Goal: Transaction & Acquisition: Book appointment/travel/reservation

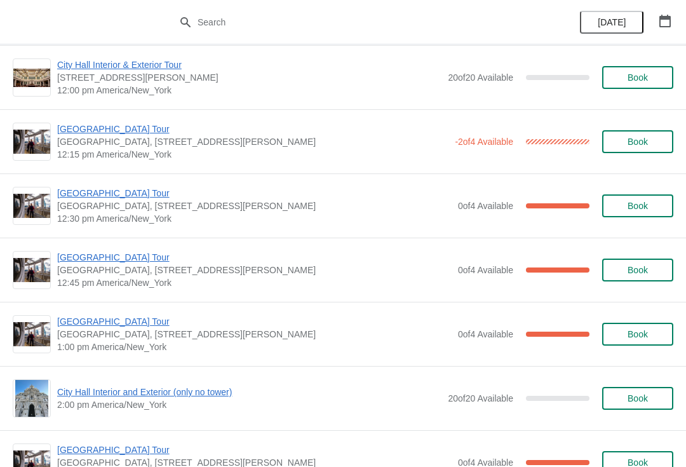
scroll to position [649, 0]
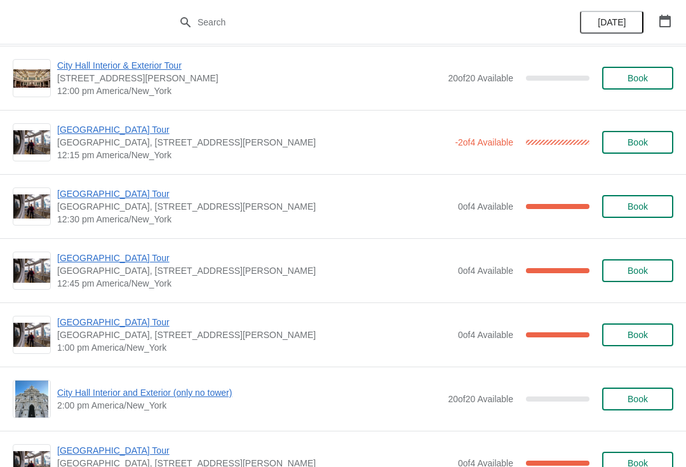
click at [430, 147] on span "[GEOGRAPHIC_DATA], [STREET_ADDRESS][PERSON_NAME]" at bounding box center [252, 142] width 391 height 13
click at [128, 146] on span "[GEOGRAPHIC_DATA], [STREET_ADDRESS][PERSON_NAME]" at bounding box center [252, 142] width 391 height 13
click at [134, 133] on span "[GEOGRAPHIC_DATA] Tour" at bounding box center [252, 129] width 391 height 13
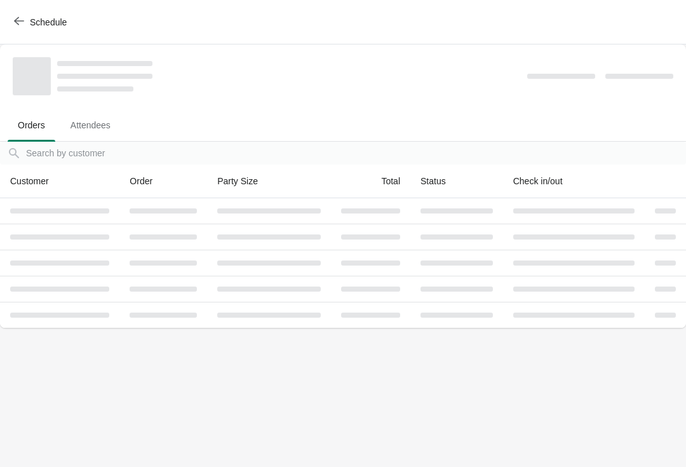
scroll to position [0, 0]
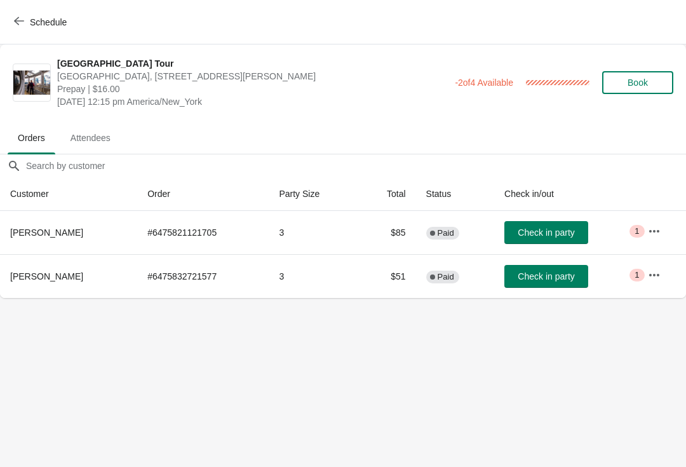
click at [665, 81] on button "Book" at bounding box center [637, 82] width 71 height 23
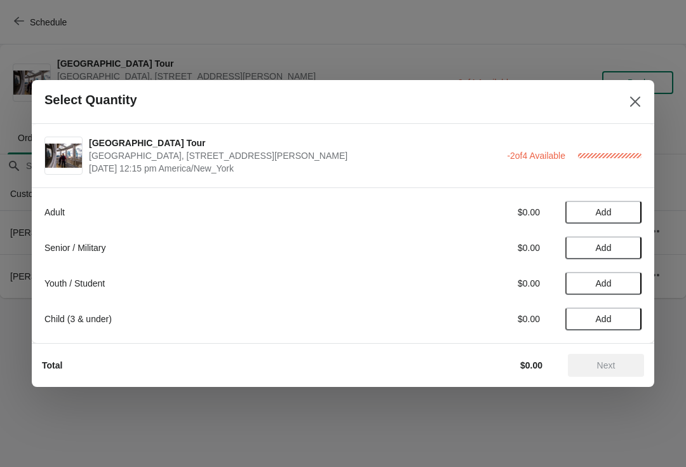
click at [618, 210] on span "Add" at bounding box center [603, 212] width 53 height 10
click at [630, 198] on div "Adult $16.00 1 Senior / Military $0.00 Add Youth / Student $0.00 Add Child (3 &…" at bounding box center [342, 259] width 597 height 142
click at [632, 206] on icon at bounding box center [625, 212] width 13 height 13
click at [613, 370] on span "Next" at bounding box center [606, 365] width 18 height 10
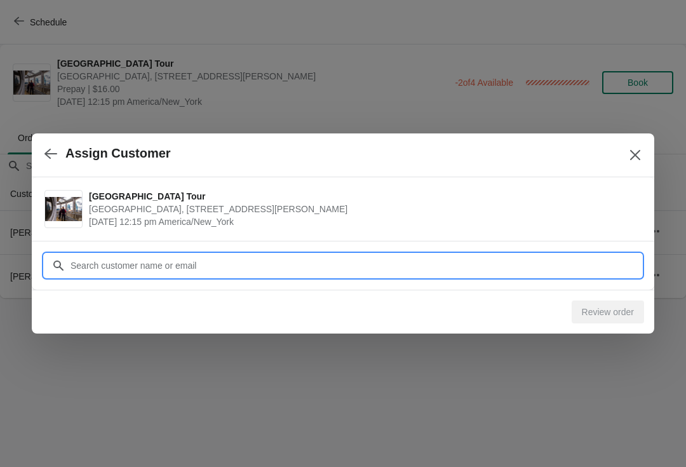
click at [334, 259] on input "Customer" at bounding box center [356, 265] width 572 height 23
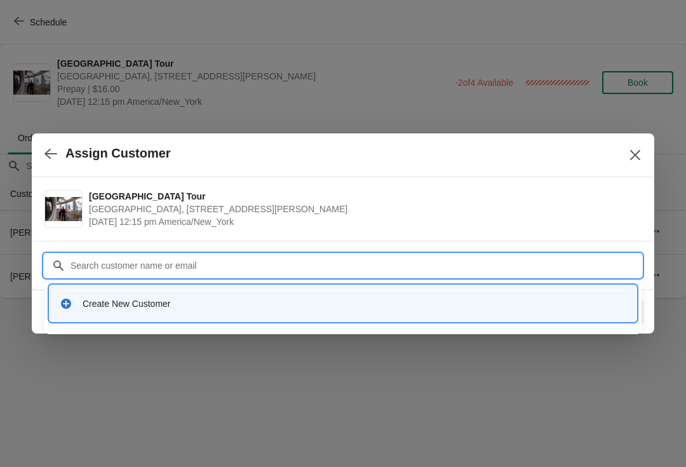
click at [313, 305] on div "Create New Customer" at bounding box center [355, 303] width 544 height 13
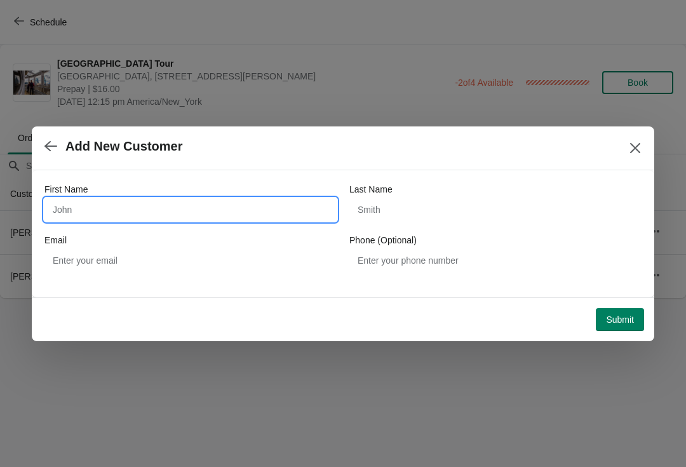
click at [144, 221] on input "First Name" at bounding box center [190, 209] width 292 height 23
type input "Monique"
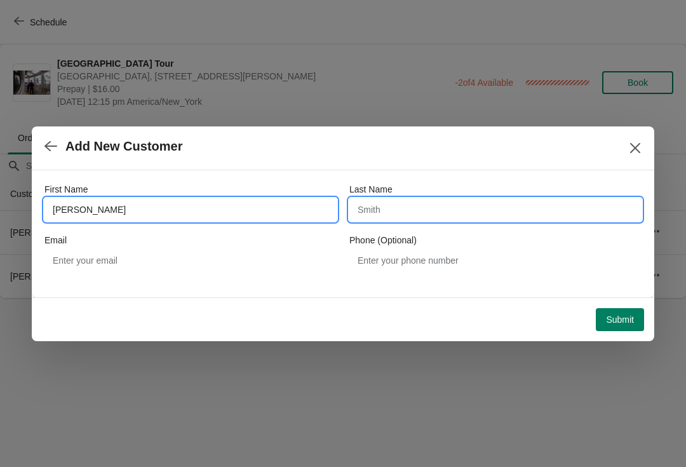
click at [492, 198] on input "Last Name" at bounding box center [496, 209] width 292 height 23
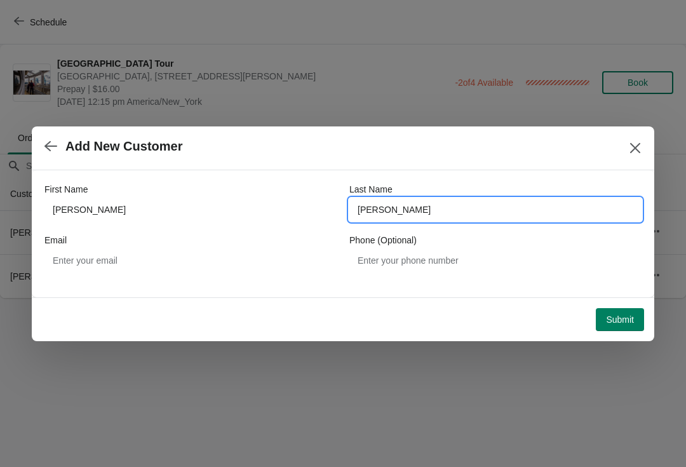
type input "steele"
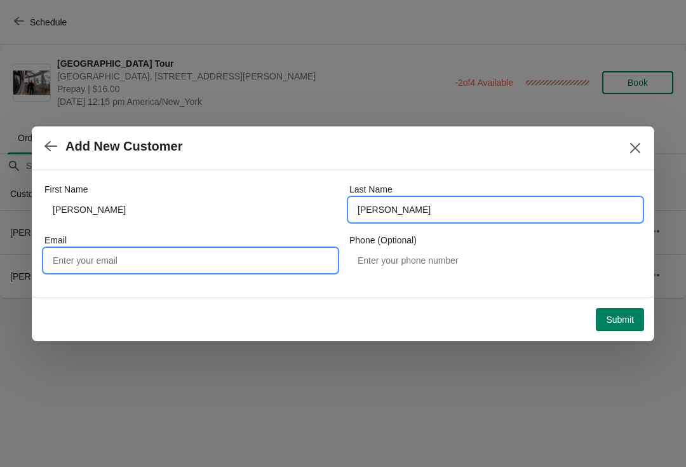
click at [204, 250] on input "Email" at bounding box center [190, 260] width 292 height 23
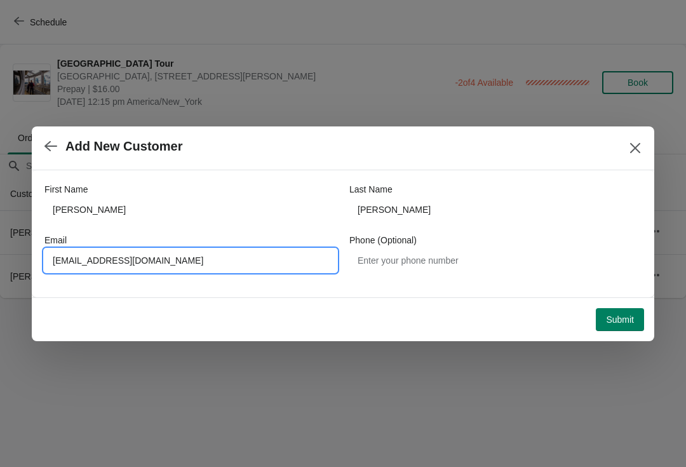
type input "moelemsteele@yahoo.com"
click at [629, 310] on button "Submit" at bounding box center [620, 319] width 48 height 23
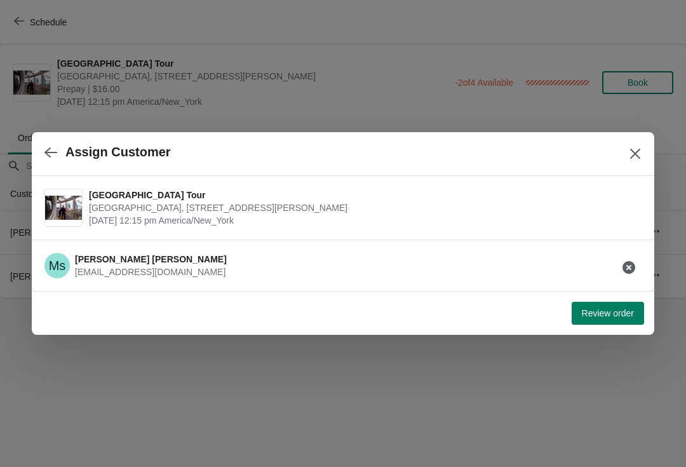
click at [626, 299] on div "Review order" at bounding box center [341, 311] width 608 height 28
click at [603, 321] on button "Review order" at bounding box center [608, 313] width 72 height 23
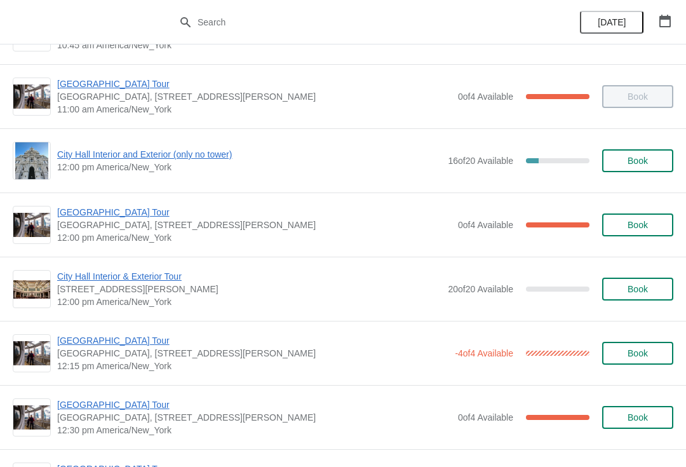
scroll to position [439, 0]
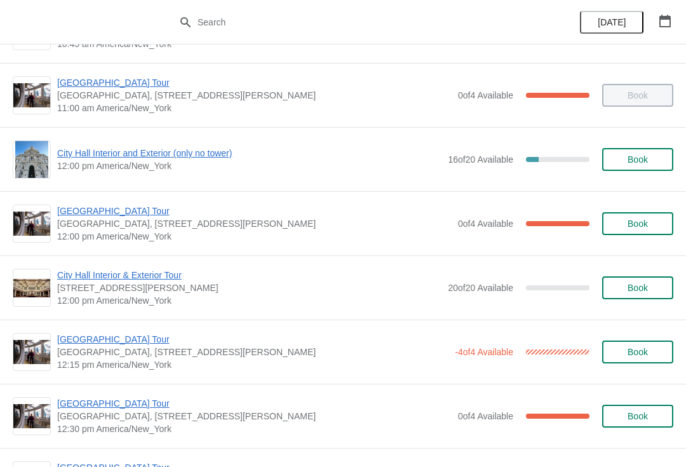
click at [180, 158] on span "City Hall Interior and Exterior (only no tower)" at bounding box center [249, 153] width 384 height 13
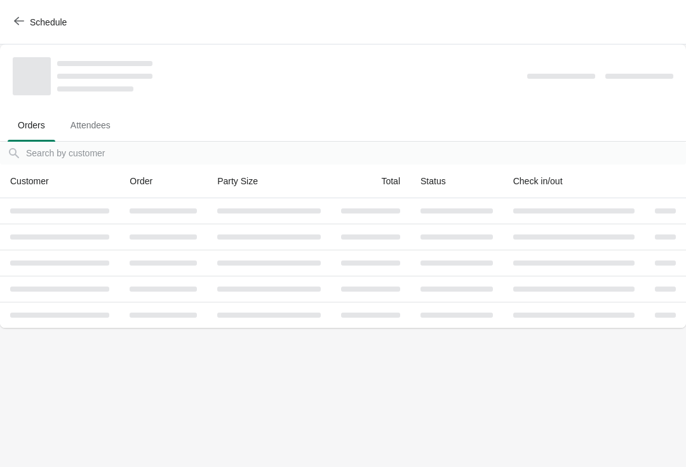
scroll to position [0, 0]
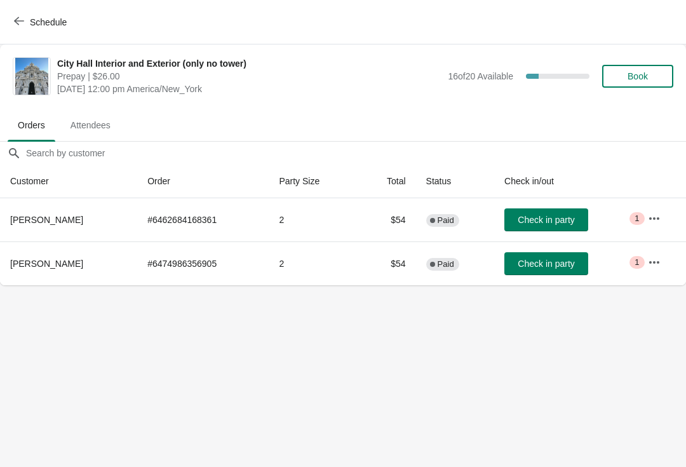
click at [573, 267] on span "Check in party" at bounding box center [546, 264] width 57 height 10
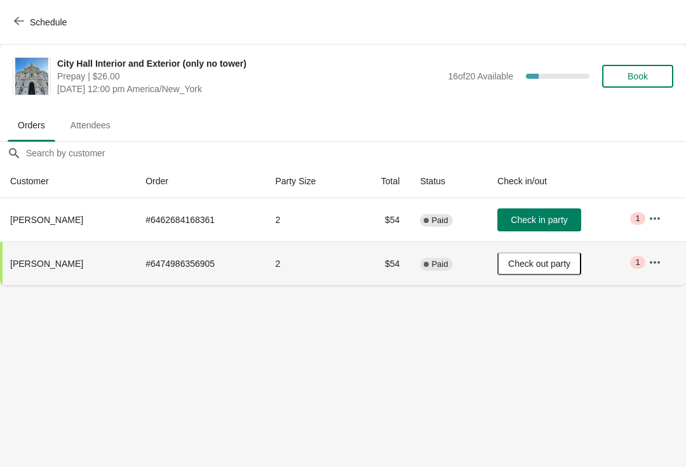
click at [25, 11] on button "Schedule" at bounding box center [41, 22] width 71 height 23
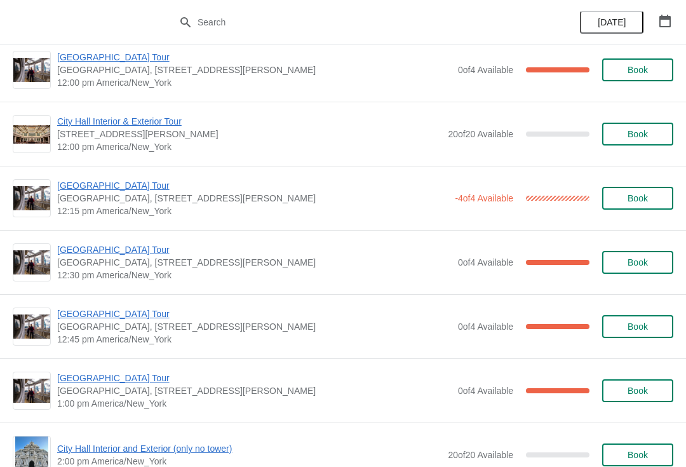
scroll to position [585, 0]
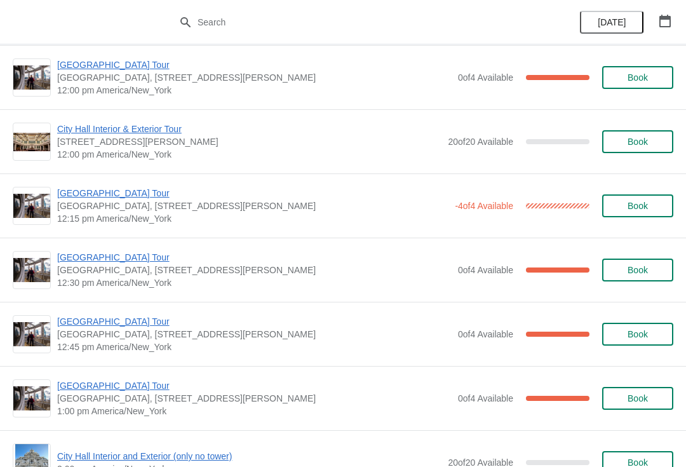
click at [384, 198] on span "[GEOGRAPHIC_DATA] Tour" at bounding box center [252, 193] width 391 height 13
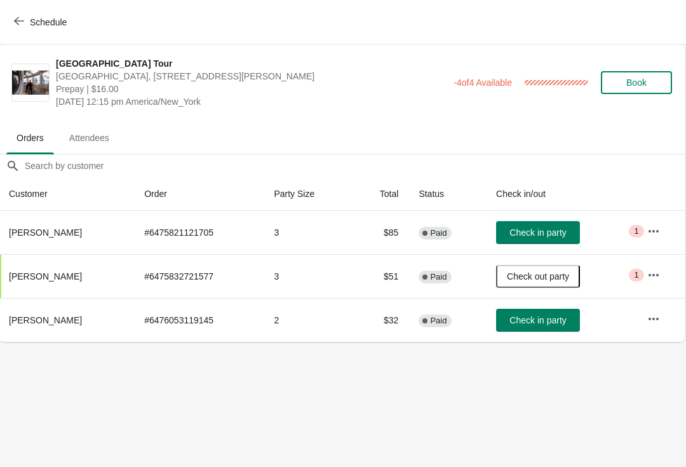
scroll to position [0, 1]
click at [564, 228] on span "Check in party" at bounding box center [538, 233] width 57 height 10
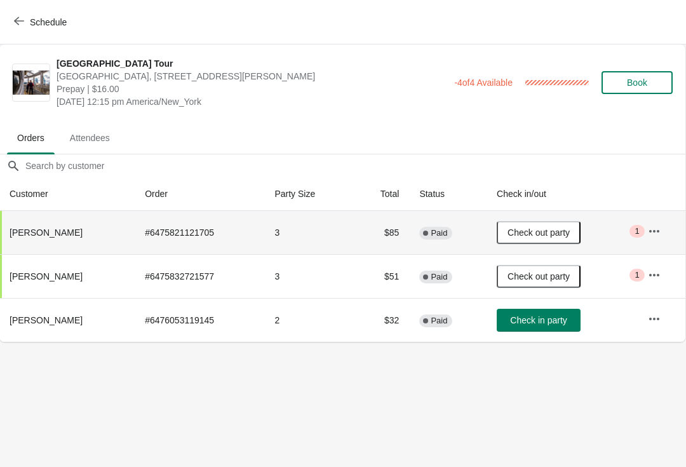
click at [27, 21] on span "Schedule" at bounding box center [42, 22] width 50 height 12
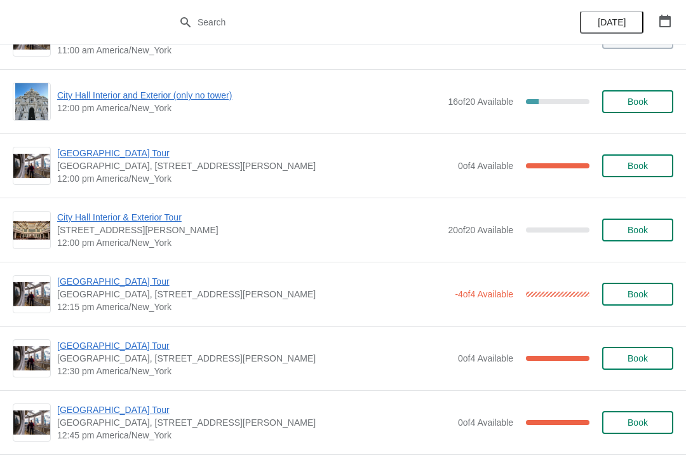
scroll to position [498, 0]
click at [144, 217] on span "City Hall Interior & Exterior Tour" at bounding box center [249, 216] width 384 height 13
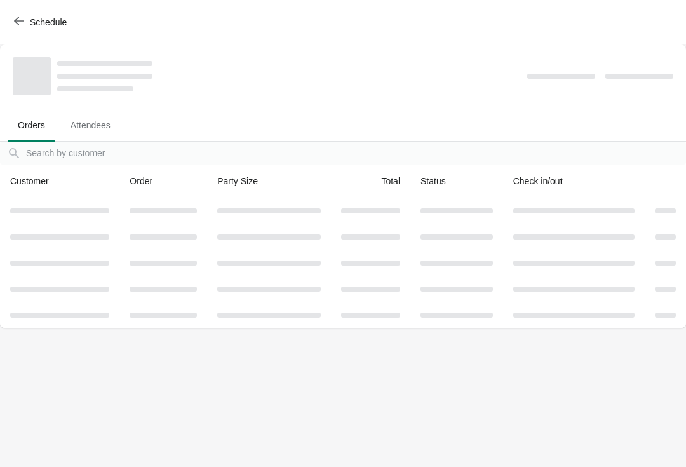
scroll to position [0, 0]
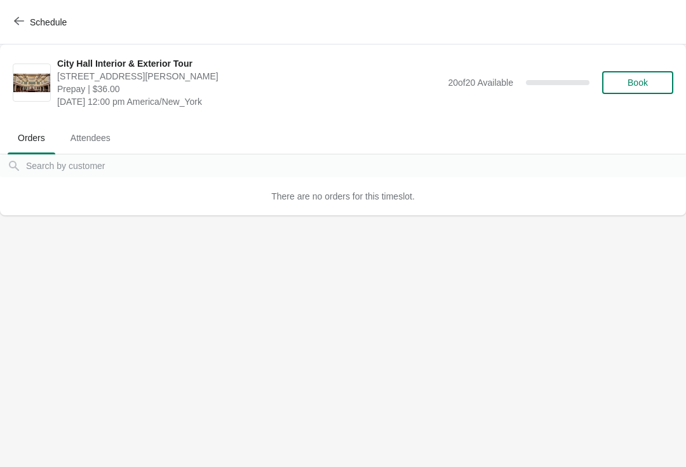
click at [32, 17] on span "Schedule" at bounding box center [48, 22] width 37 height 10
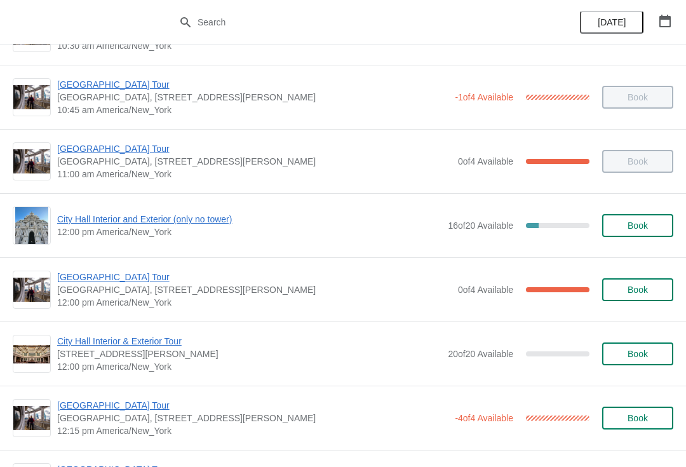
scroll to position [374, 0]
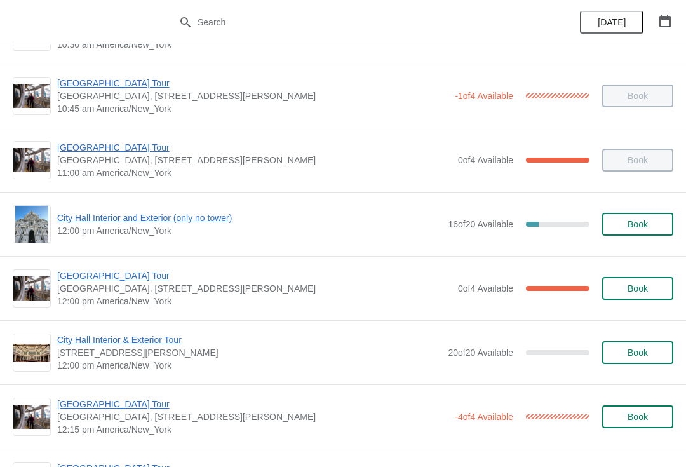
click at [134, 275] on span "[GEOGRAPHIC_DATA] Tour" at bounding box center [254, 275] width 395 height 13
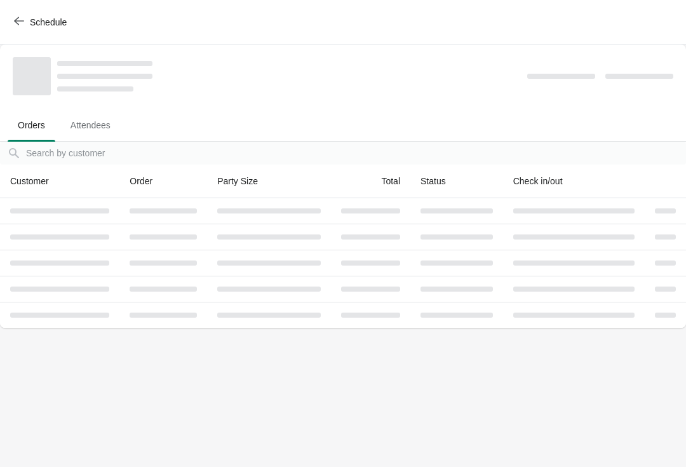
scroll to position [0, 0]
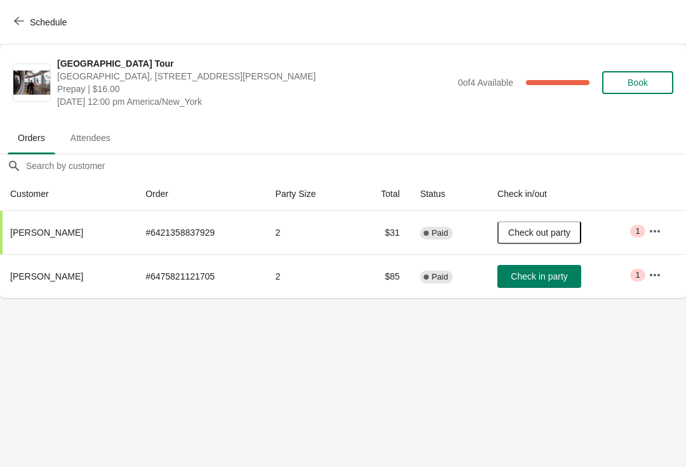
click at [555, 277] on span "Check in party" at bounding box center [539, 276] width 57 height 10
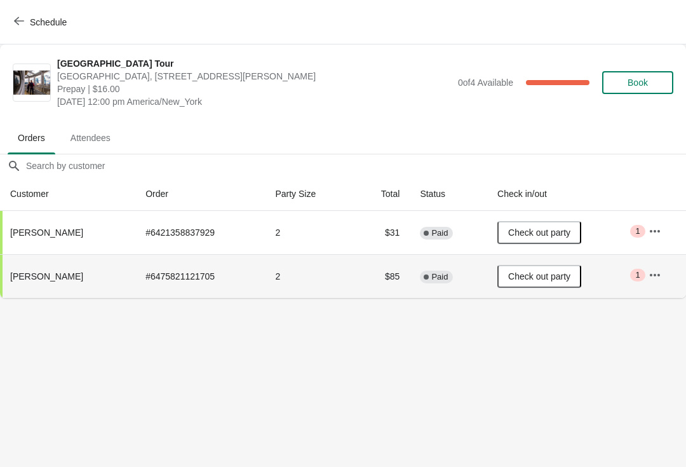
click at [23, 32] on button "Schedule" at bounding box center [41, 22] width 71 height 23
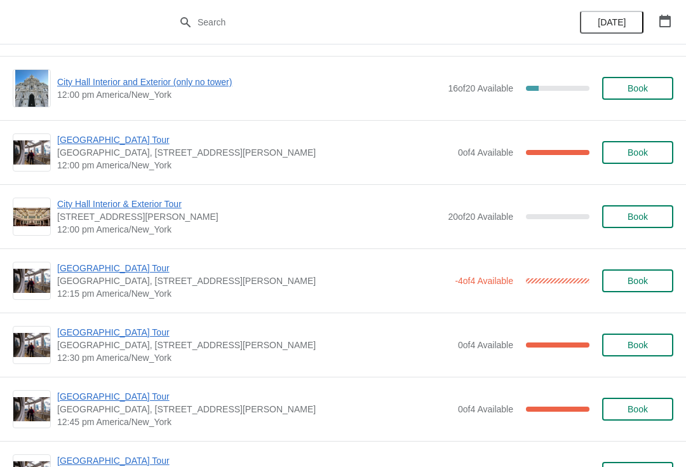
scroll to position [508, 0]
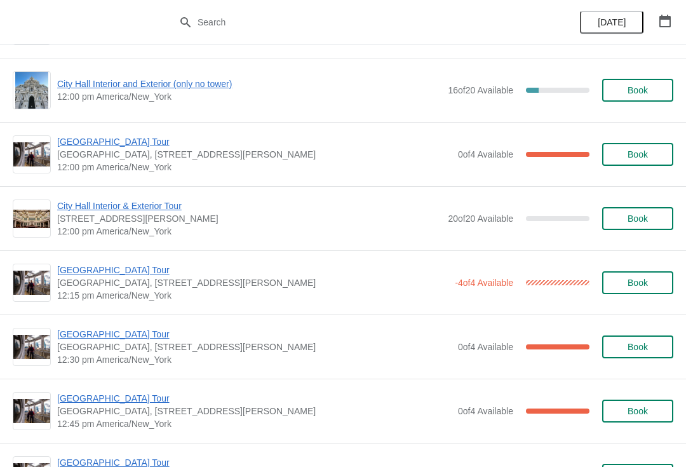
click at [119, 265] on span "[GEOGRAPHIC_DATA] Tour" at bounding box center [252, 270] width 391 height 13
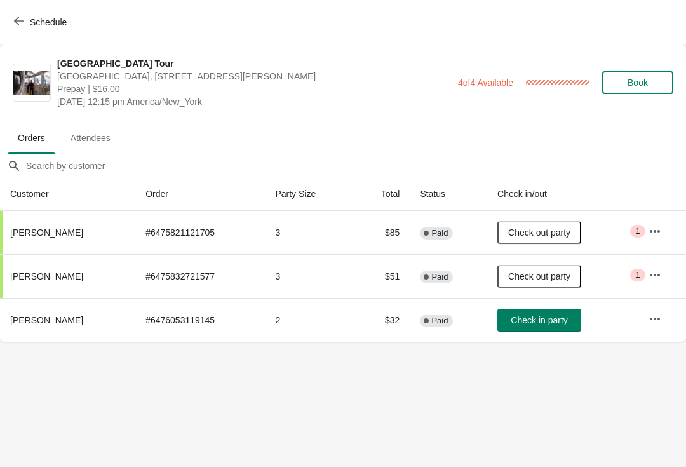
scroll to position [0, 0]
click at [564, 322] on span "Check in party" at bounding box center [539, 320] width 57 height 10
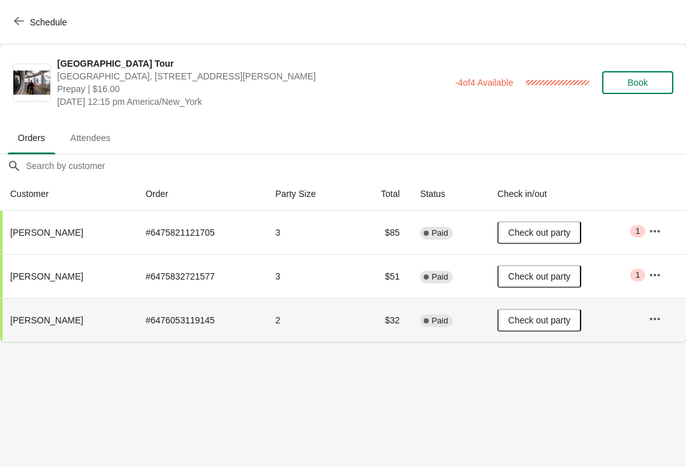
click at [25, 15] on button "Schedule" at bounding box center [41, 22] width 71 height 23
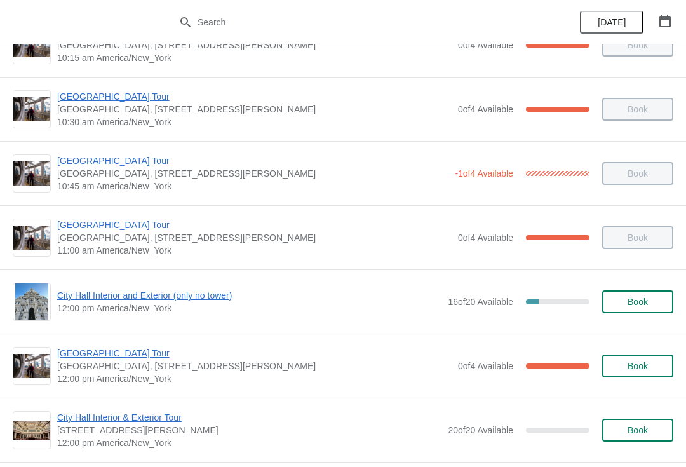
scroll to position [299, 0]
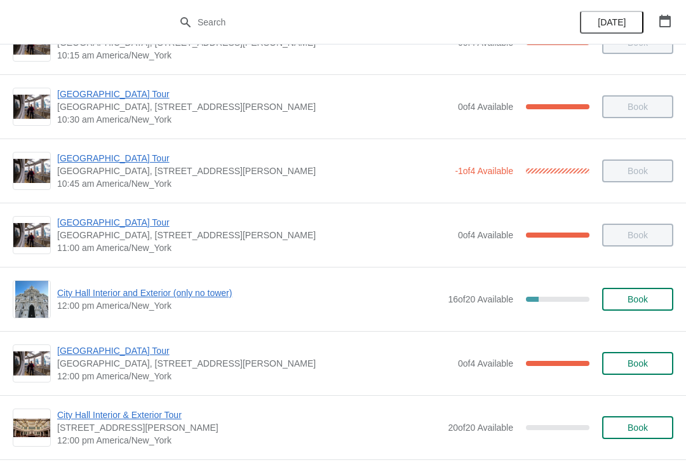
click at [137, 355] on span "[GEOGRAPHIC_DATA] Tour" at bounding box center [254, 350] width 395 height 13
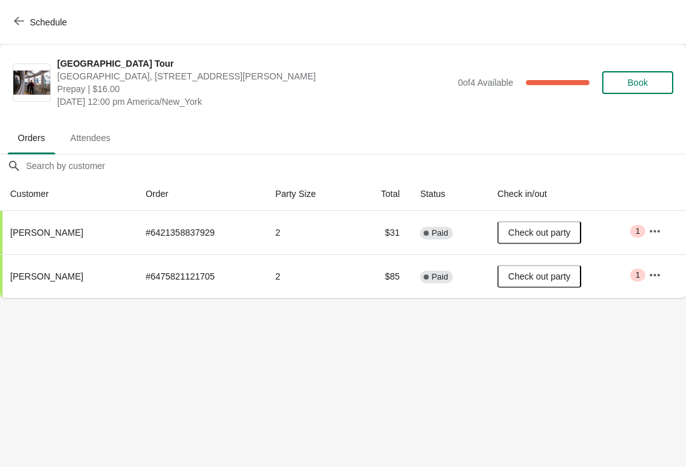
scroll to position [0, 0]
click at [22, 17] on icon "button" at bounding box center [19, 21] width 10 height 10
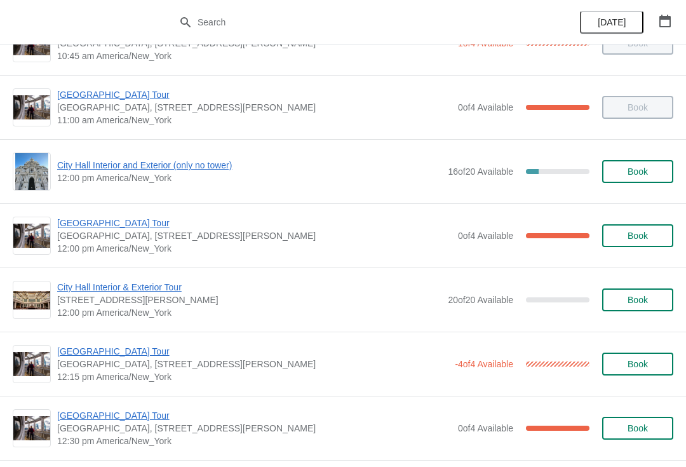
scroll to position [428, 0]
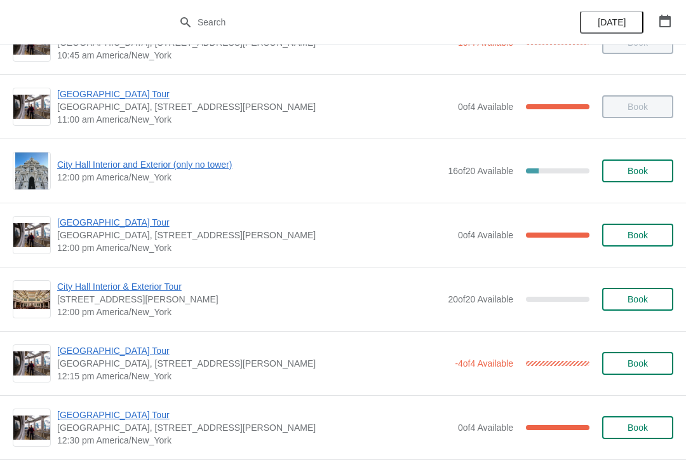
click at [150, 354] on span "[GEOGRAPHIC_DATA] Tour" at bounding box center [252, 350] width 391 height 13
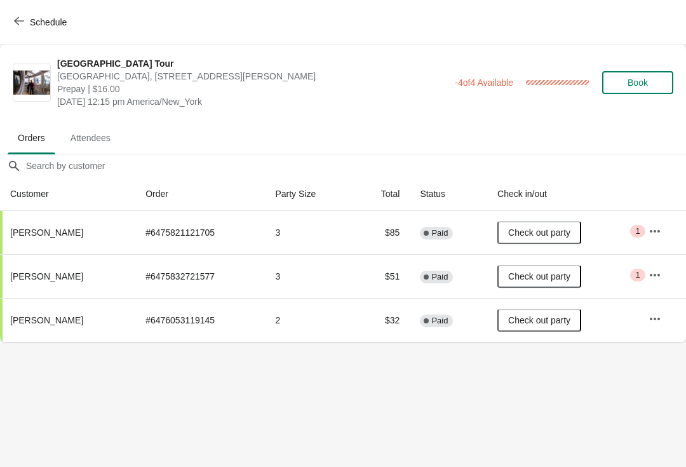
click at [32, 4] on div "Schedule" at bounding box center [343, 22] width 686 height 44
click at [30, 28] on button "Schedule" at bounding box center [41, 22] width 71 height 23
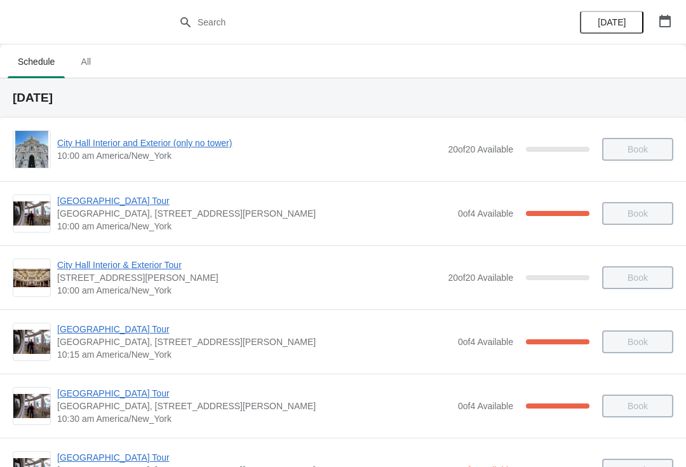
click at [675, 18] on button "button" at bounding box center [665, 21] width 23 height 23
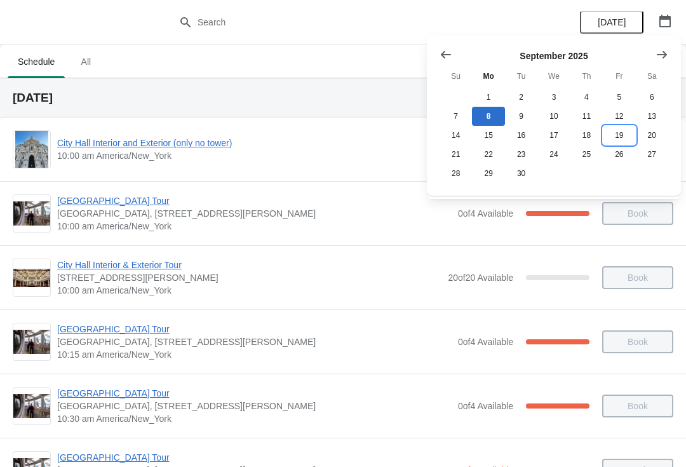
click at [633, 137] on button "19" at bounding box center [619, 135] width 32 height 19
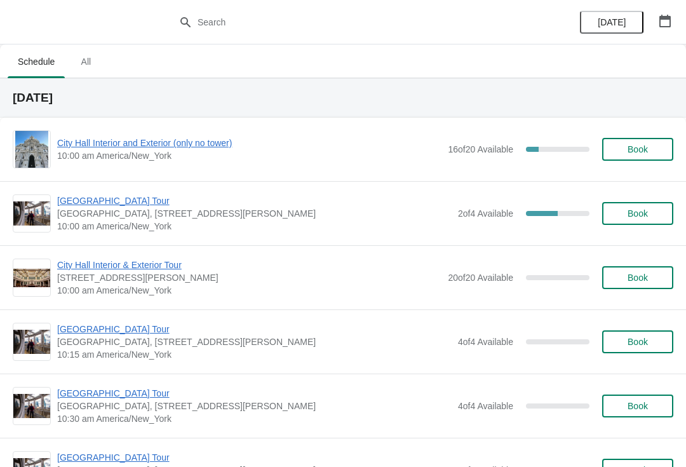
click at [132, 196] on span "[GEOGRAPHIC_DATA] Tour" at bounding box center [254, 200] width 395 height 13
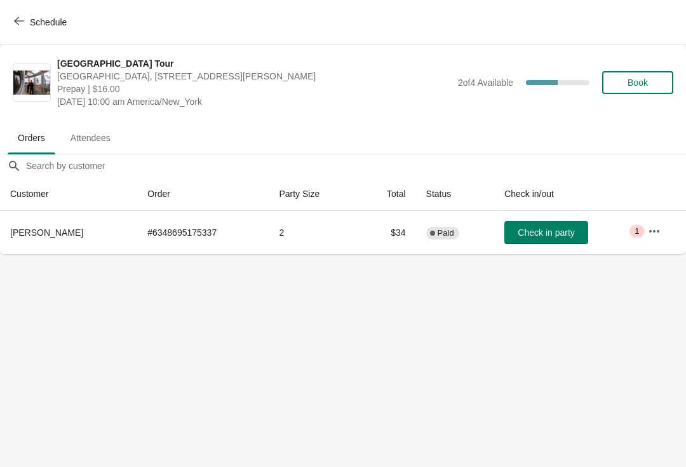
click at [641, 76] on button "Book" at bounding box center [637, 82] width 71 height 23
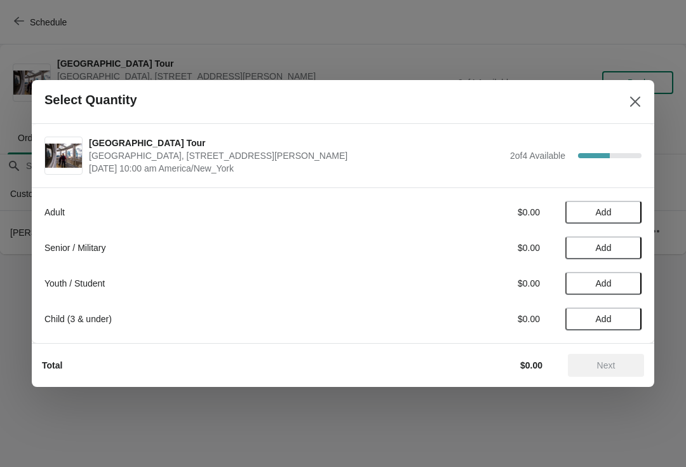
click at [618, 215] on span "Add" at bounding box center [603, 212] width 53 height 10
click at [642, 205] on div "Adult $16.00 1 Senior / Military $0.00 Add Youth / Student $0.00 Add Child (3 &…" at bounding box center [343, 265] width 623 height 156
click at [625, 215] on icon at bounding box center [625, 212] width 13 height 13
click at [612, 360] on span "Next" at bounding box center [606, 365] width 18 height 10
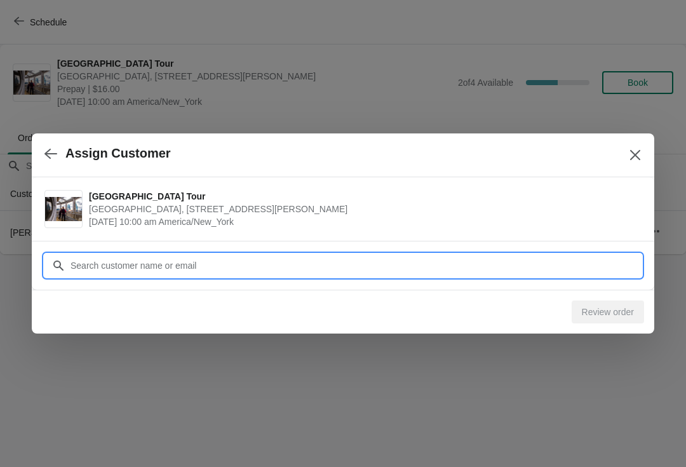
click at [221, 264] on input "Customer" at bounding box center [356, 265] width 572 height 23
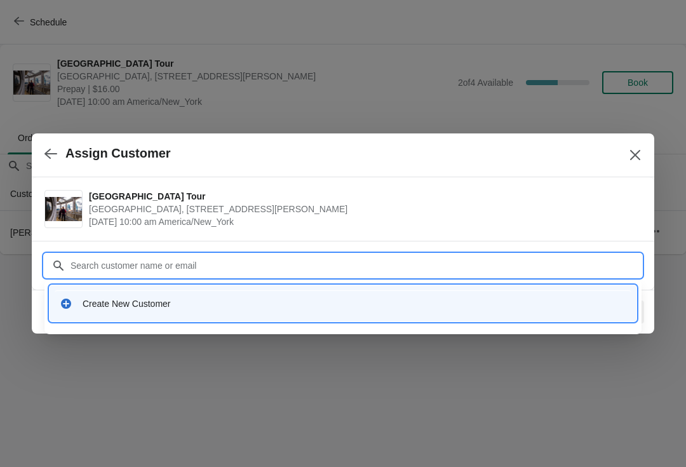
click at [359, 299] on div "Create New Customer" at bounding box center [355, 303] width 544 height 13
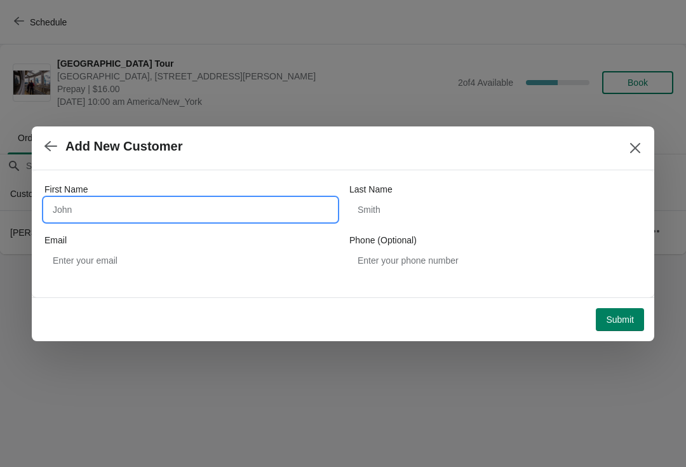
click at [135, 207] on input "First Name" at bounding box center [190, 209] width 292 height 23
type input "[PERSON_NAME]"
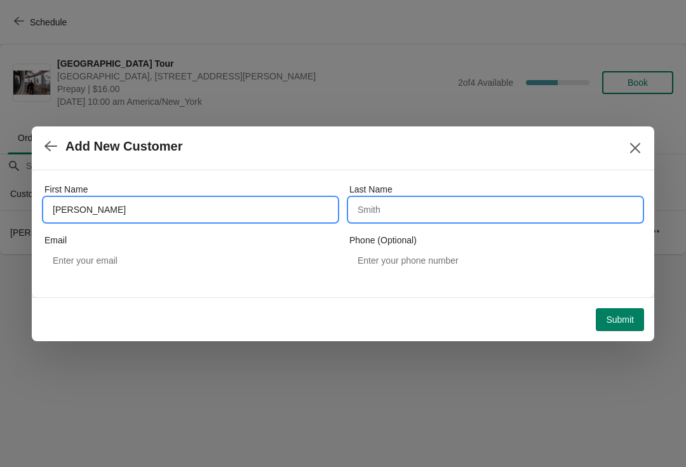
click at [454, 215] on input "Last Name" at bounding box center [496, 209] width 292 height 23
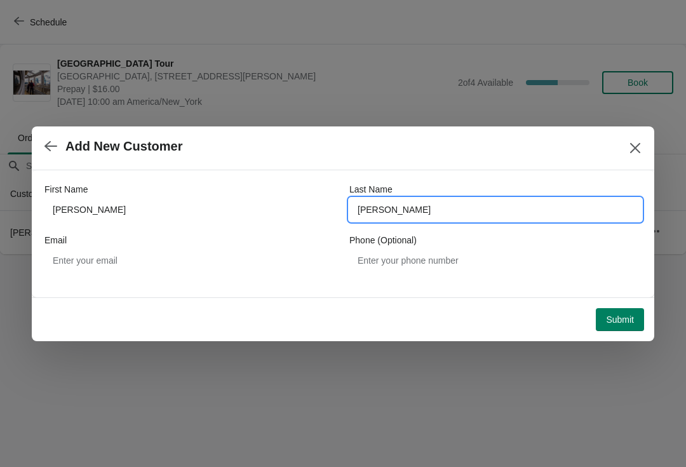
type input "[PERSON_NAME]"
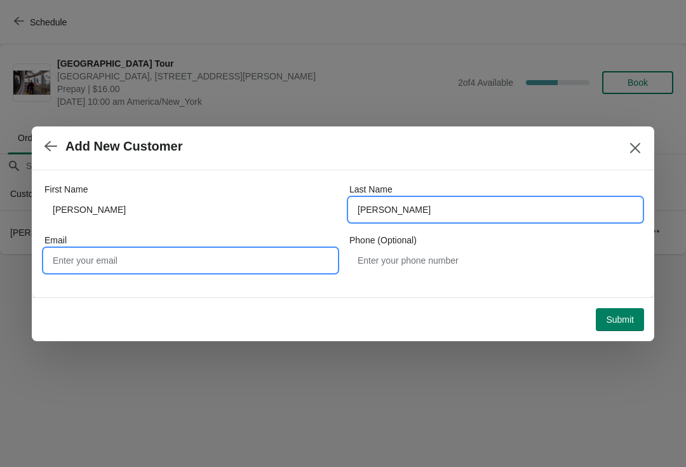
click at [230, 251] on input "Email" at bounding box center [190, 260] width 292 height 23
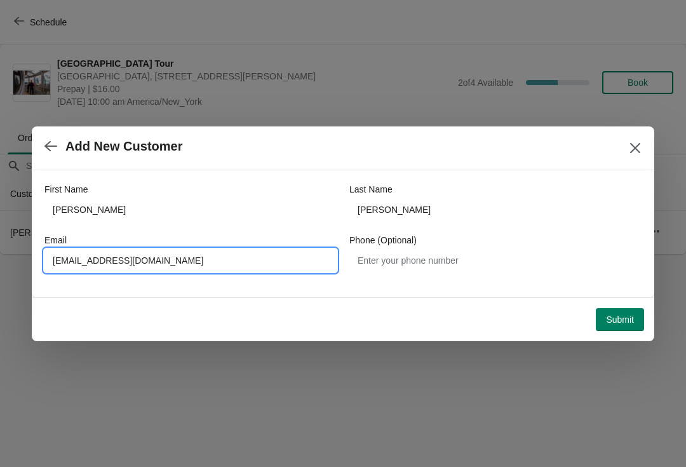
type input "[EMAIL_ADDRESS][DOMAIN_NAME]"
click at [642, 302] on div "Submit" at bounding box center [338, 314] width 613 height 33
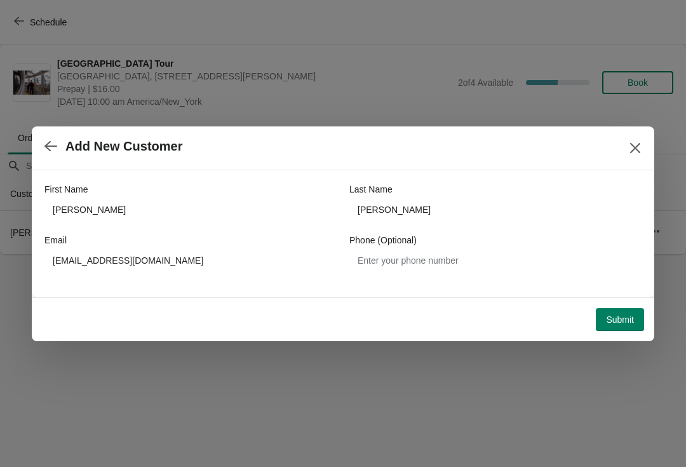
click at [628, 308] on button "Submit" at bounding box center [620, 319] width 48 height 23
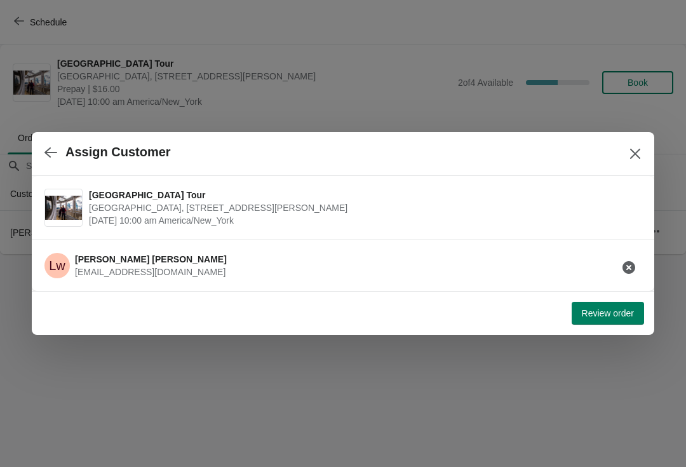
click at [626, 303] on button "Review order" at bounding box center [608, 313] width 72 height 23
